Goal: Transaction & Acquisition: Obtain resource

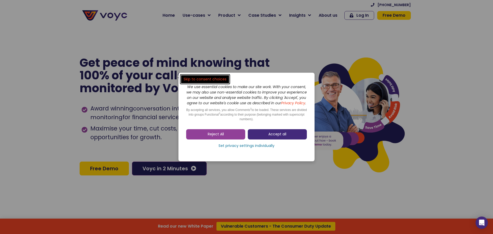
click at [270, 137] on span "Accept all" at bounding box center [277, 134] width 18 height 5
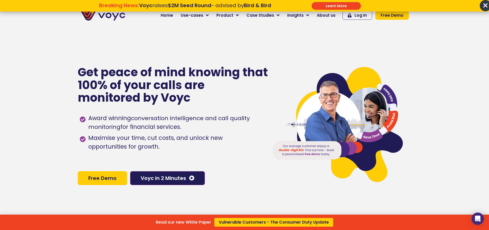
click at [281, 14] on p "Breaking News: Voyc raises $2M Seed Round - advised by Bird & Bird \a\a\a" at bounding box center [185, 11] width 224 height 6
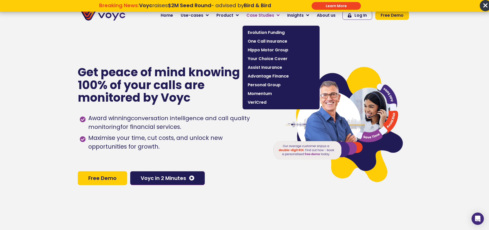
click at [280, 15] on icon at bounding box center [278, 15] width 3 height 5
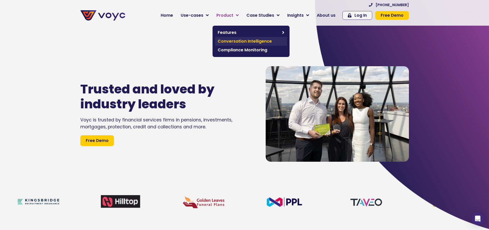
click at [238, 40] on span "Conversation Intelligence" at bounding box center [251, 41] width 67 height 6
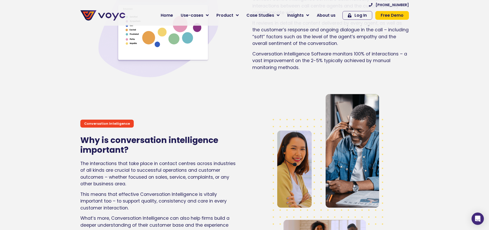
scroll to position [411, 0]
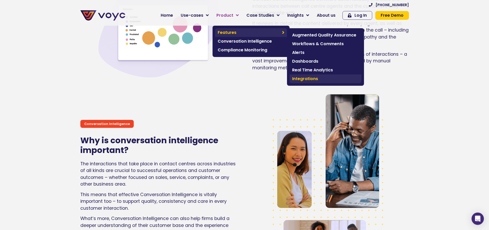
click at [305, 77] on span "Integrations" at bounding box center [325, 79] width 67 height 6
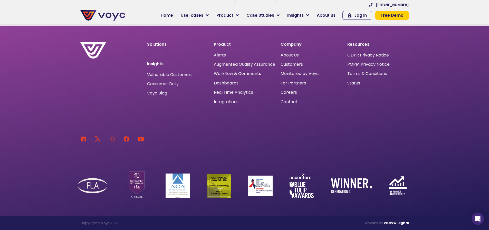
scroll to position [304, 0]
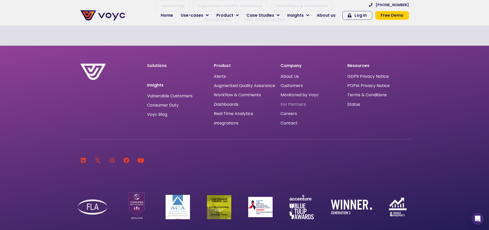
click at [289, 104] on span "For Partners" at bounding box center [293, 104] width 25 height 0
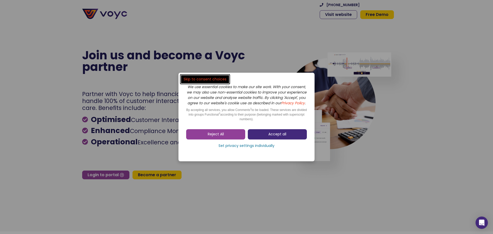
click at [267, 138] on link "Accept all" at bounding box center [277, 134] width 59 height 10
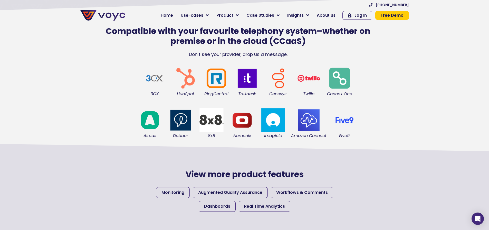
scroll to position [48, 0]
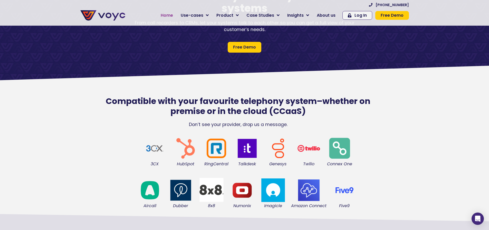
click at [170, 16] on span "Home" at bounding box center [167, 15] width 12 height 6
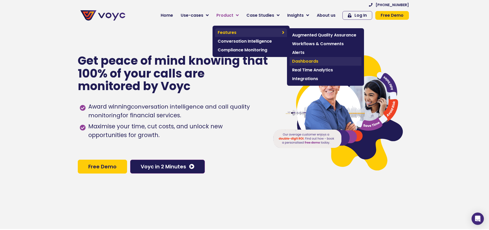
click at [310, 62] on span "Dashboards" at bounding box center [325, 61] width 67 height 6
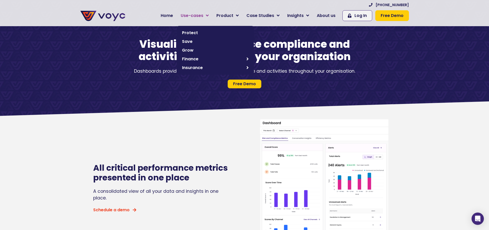
click at [199, 15] on span "Use-cases" at bounding box center [192, 16] width 23 height 6
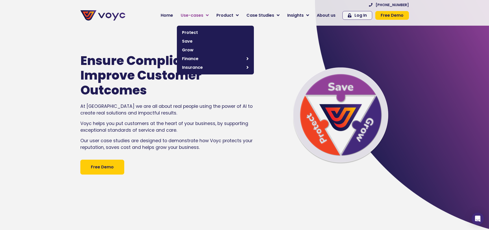
click at [209, 15] on icon at bounding box center [207, 15] width 3 height 5
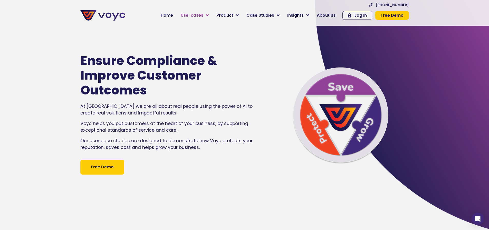
click at [199, 15] on span "Use-cases" at bounding box center [192, 15] width 23 height 6
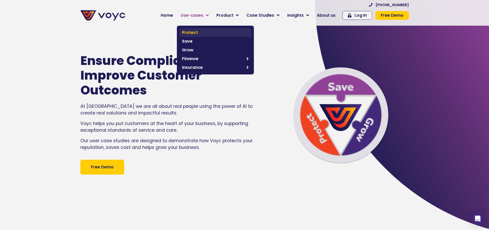
click at [193, 31] on span "Protect" at bounding box center [215, 33] width 67 height 6
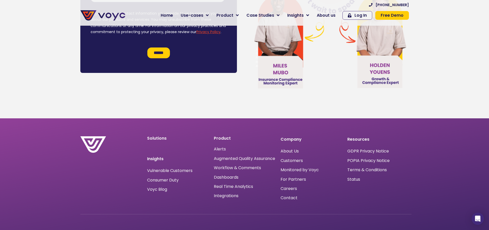
scroll to position [3083, 0]
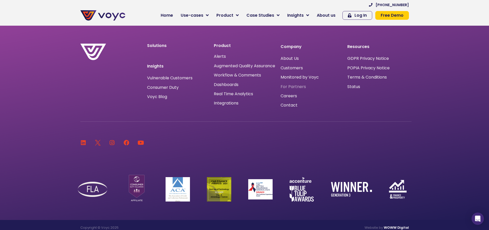
click at [292, 87] on span "For Partners" at bounding box center [293, 87] width 25 height 0
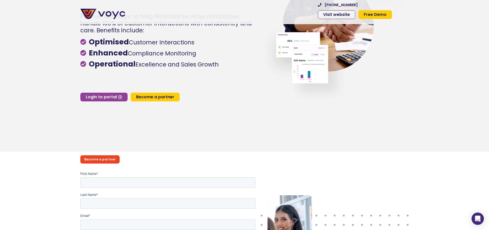
scroll to position [51, 0]
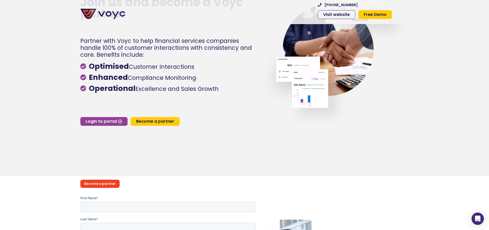
click at [160, 123] on span "Become a partner" at bounding box center [155, 121] width 38 height 4
